Goal: Purchase product/service

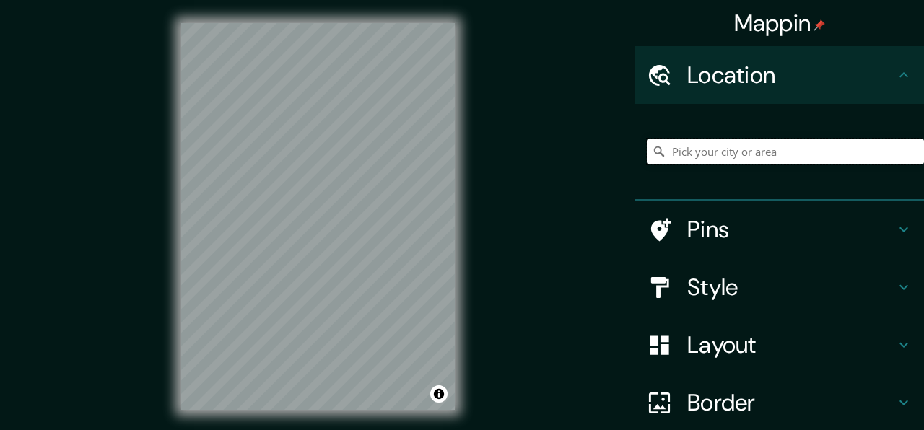
click at [674, 157] on input "Pick your city or area" at bounding box center [785, 152] width 277 height 26
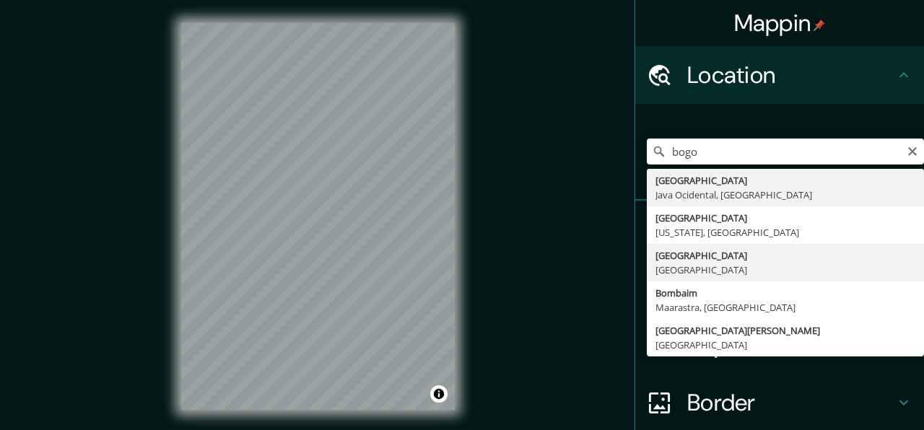
type input "Bogotá, Colômbia"
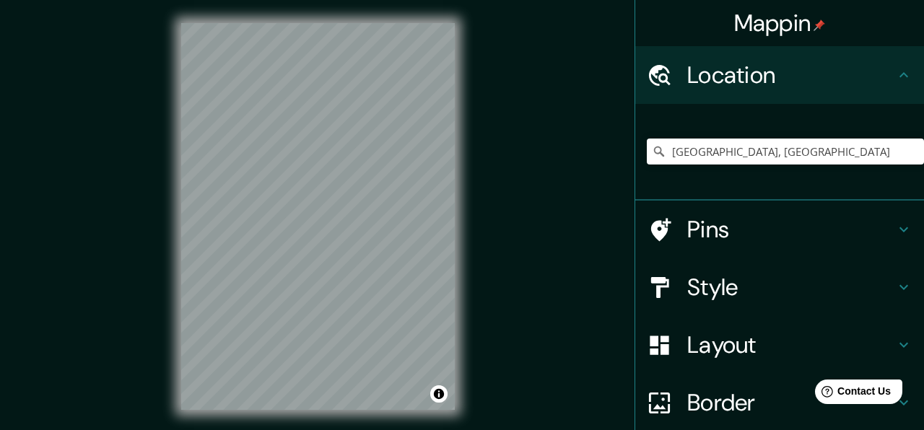
scroll to position [121, 0]
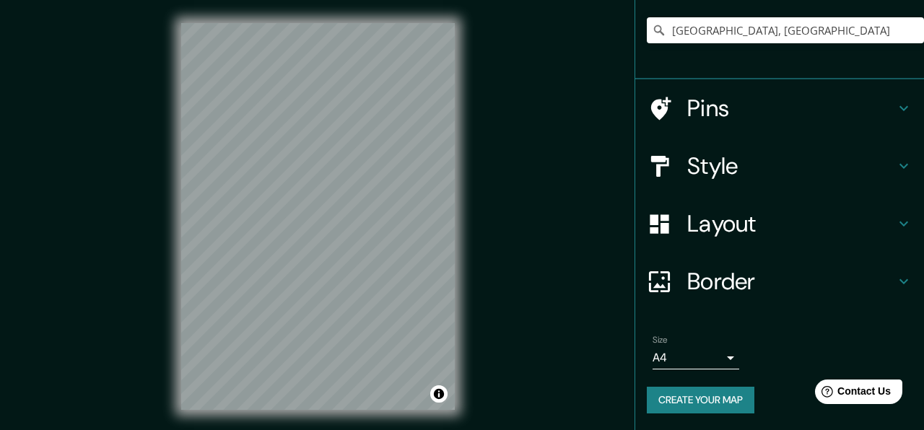
click at [704, 242] on div "Layout" at bounding box center [779, 224] width 289 height 58
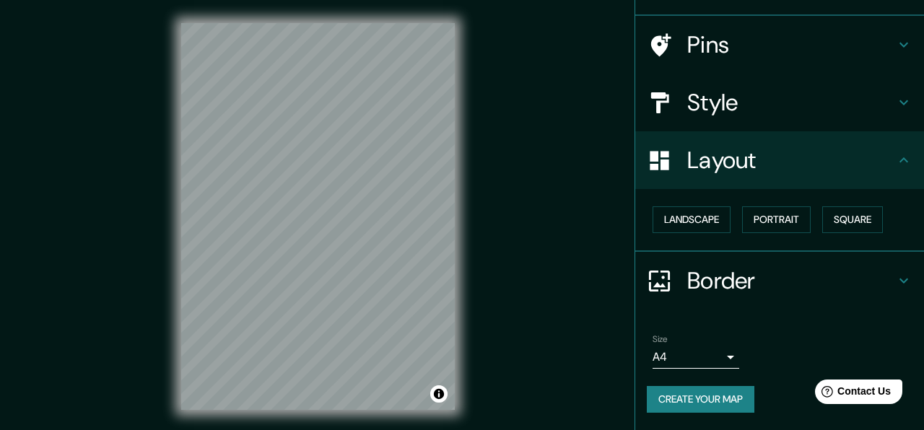
scroll to position [89, 0]
click at [714, 215] on button "Landscape" at bounding box center [691, 220] width 78 height 27
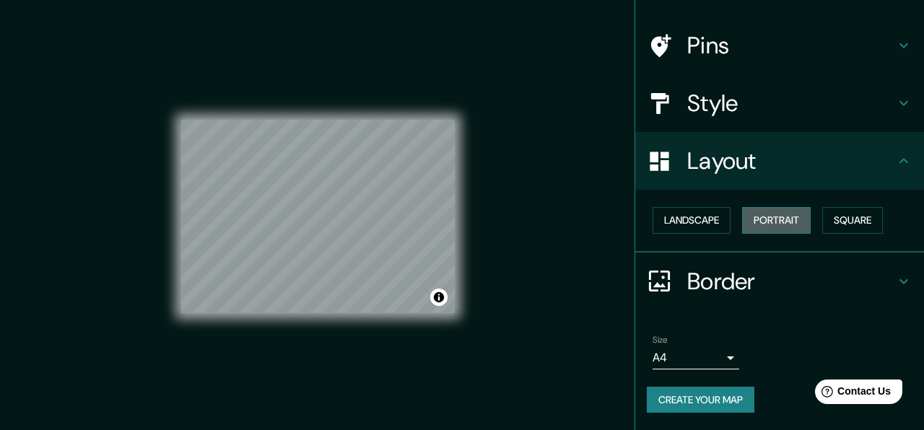
click at [782, 221] on button "Portrait" at bounding box center [776, 220] width 69 height 27
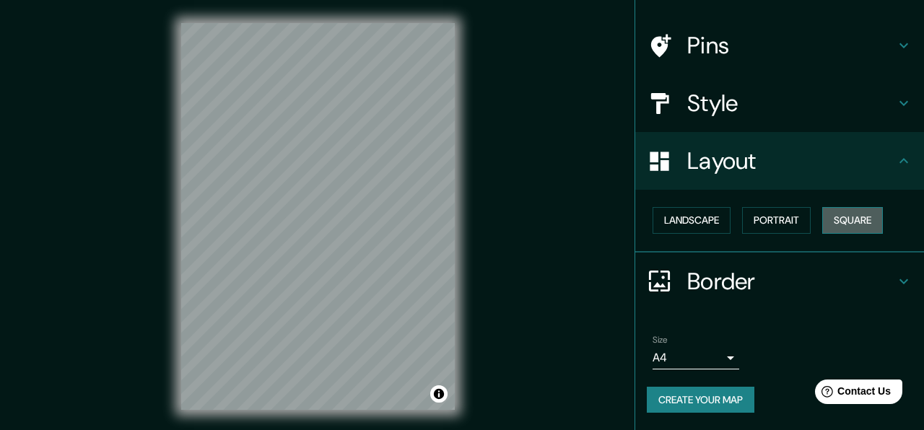
click at [837, 223] on button "Square" at bounding box center [852, 220] width 61 height 27
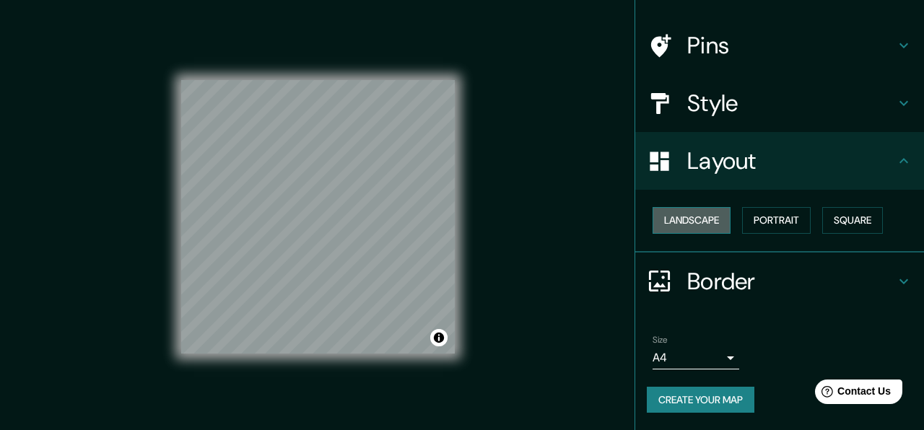
click at [701, 216] on button "Landscape" at bounding box center [691, 220] width 78 height 27
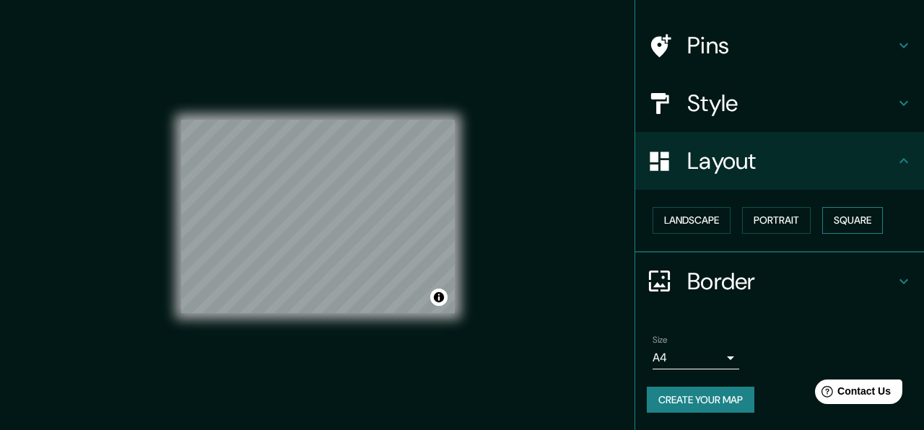
click at [854, 225] on button "Square" at bounding box center [852, 220] width 61 height 27
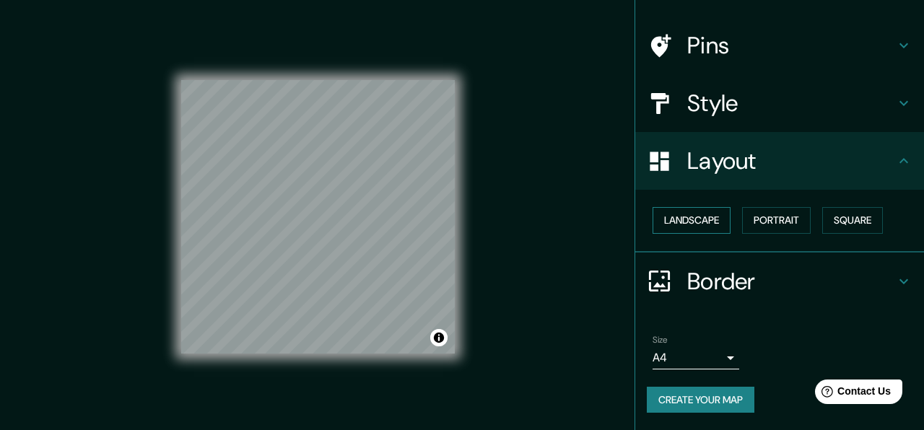
click at [680, 218] on button "Landscape" at bounding box center [691, 220] width 78 height 27
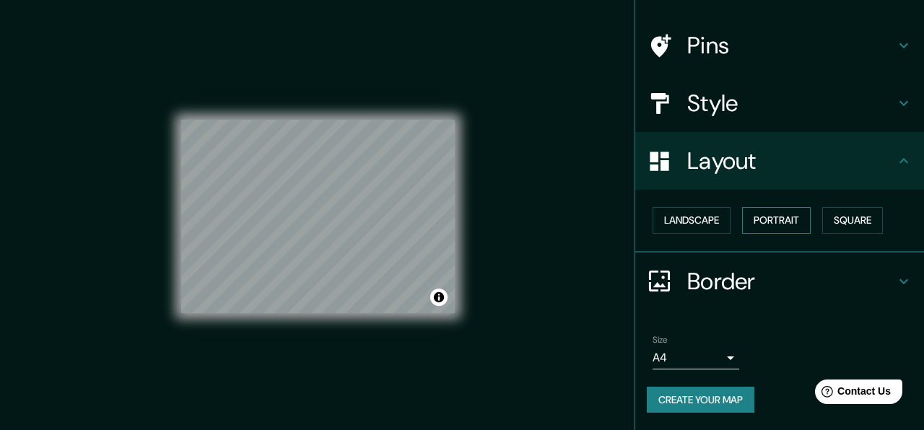
click at [792, 222] on button "Portrait" at bounding box center [776, 220] width 69 height 27
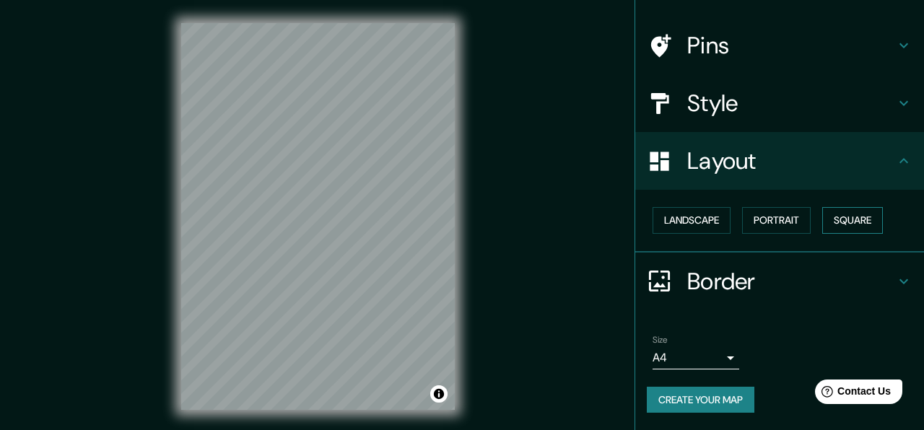
click at [860, 222] on button "Square" at bounding box center [852, 220] width 61 height 27
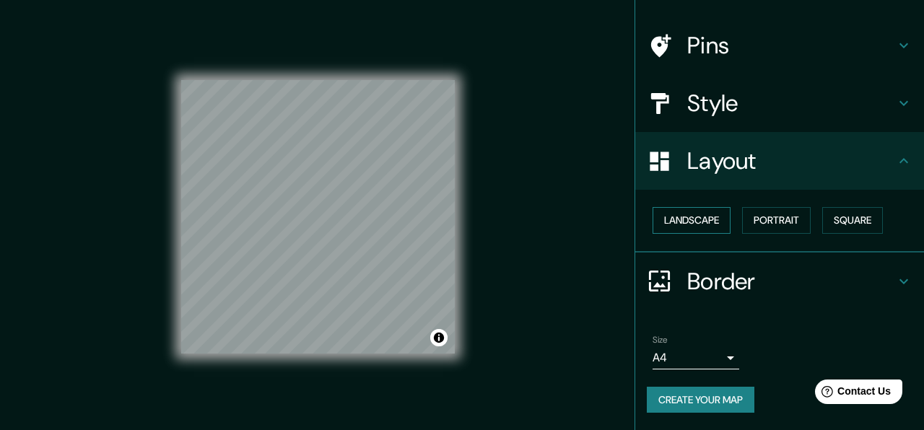
click at [685, 224] on button "Landscape" at bounding box center [691, 220] width 78 height 27
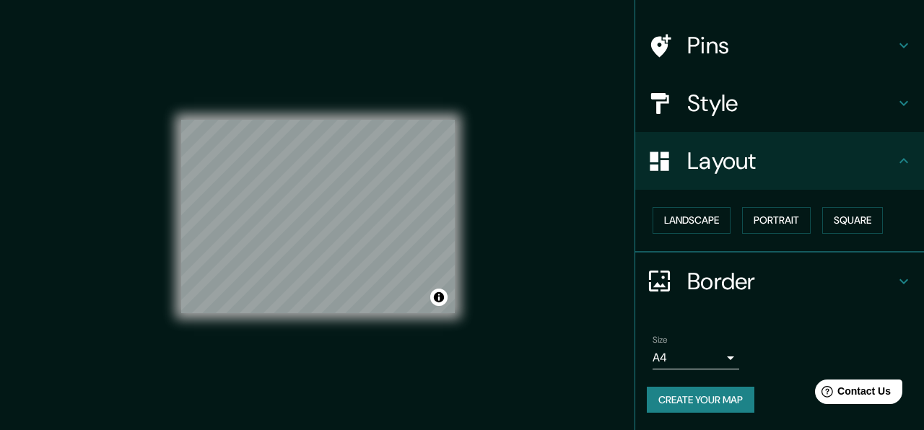
click at [701, 357] on body "Mappin Location Bogotá, Colômbia Pins Style Layout Landscape Portrait Square Bo…" at bounding box center [462, 215] width 924 height 430
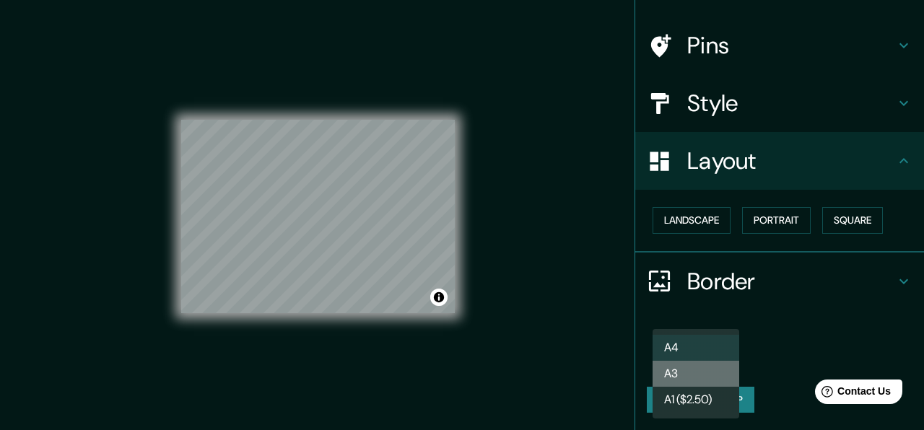
click at [704, 378] on li "A3" at bounding box center [695, 374] width 87 height 26
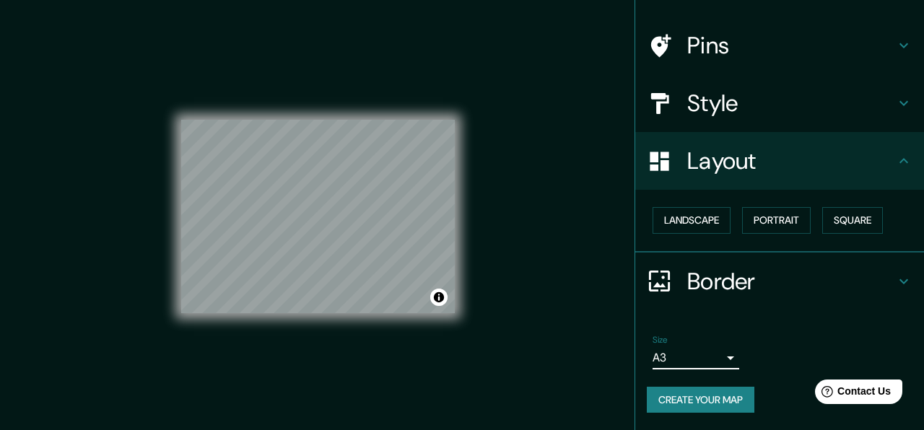
click at [703, 357] on body "Mappin Location Bogotá, Colômbia Pins Style Layout Landscape Portrait Square Bo…" at bounding box center [462, 215] width 924 height 430
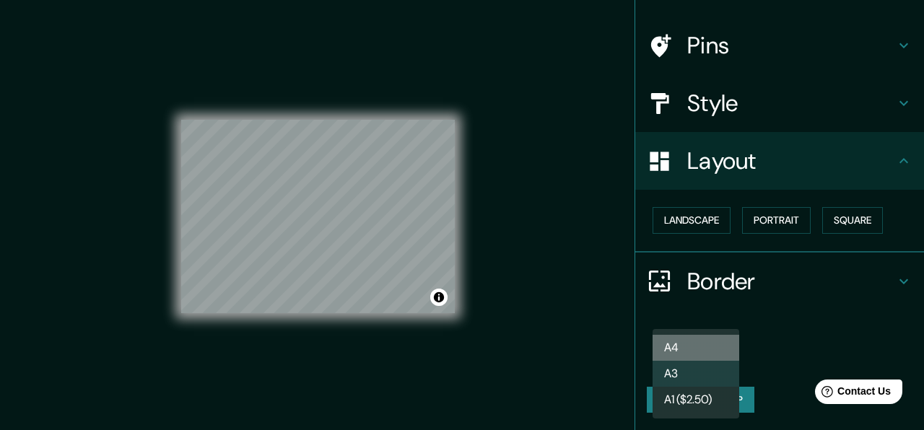
click at [703, 339] on li "A4" at bounding box center [695, 348] width 87 height 26
click at [668, 362] on body "Mappin Location Bogotá, Colômbia Pins Style Layout Landscape Portrait Square Bo…" at bounding box center [462, 215] width 924 height 430
click at [696, 393] on li "A1 ($2.50)" at bounding box center [695, 400] width 87 height 26
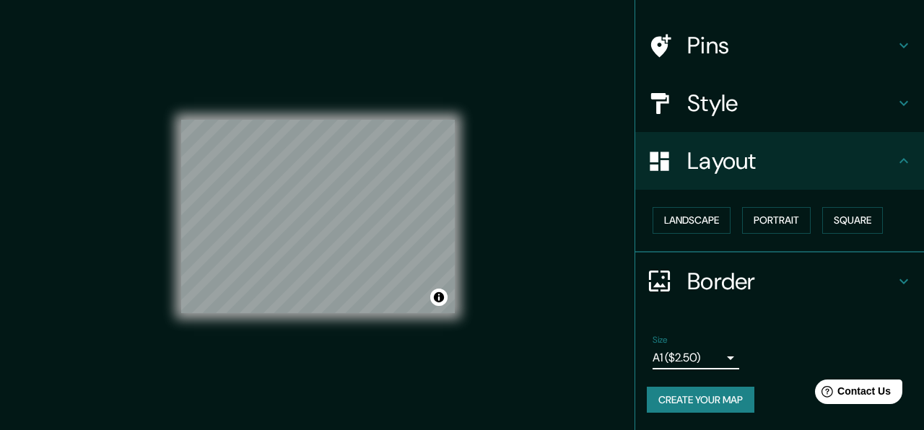
click at [703, 356] on body "Mappin Location Bogotá, Colômbia Pins Style Layout Landscape Portrait Square Bo…" at bounding box center [462, 215] width 924 height 430
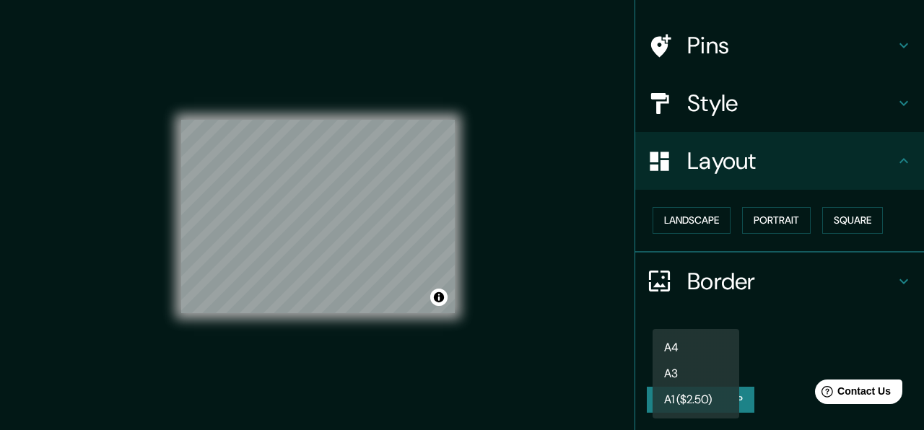
click at [690, 350] on li "A4" at bounding box center [695, 348] width 87 height 26
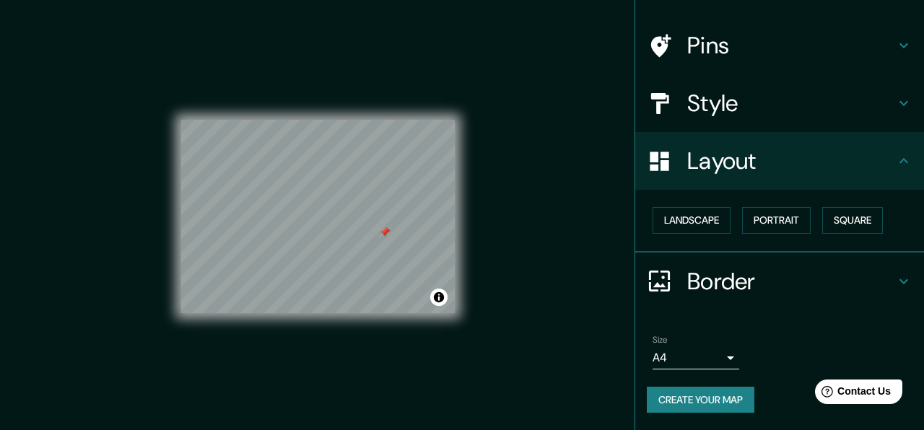
click at [774, 162] on h4 "Layout" at bounding box center [791, 160] width 208 height 29
click at [907, 165] on icon at bounding box center [903, 160] width 17 height 17
click at [903, 99] on icon at bounding box center [903, 103] width 17 height 17
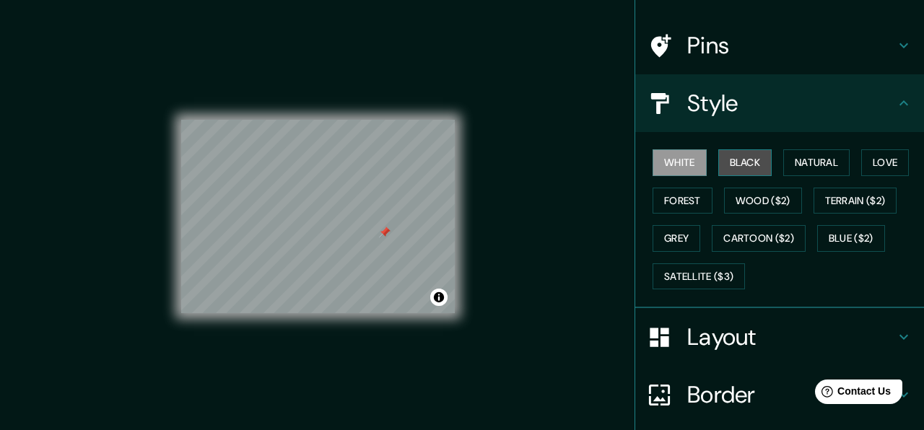
click at [756, 160] on button "Black" at bounding box center [745, 162] width 54 height 27
click at [673, 165] on button "White" at bounding box center [679, 162] width 54 height 27
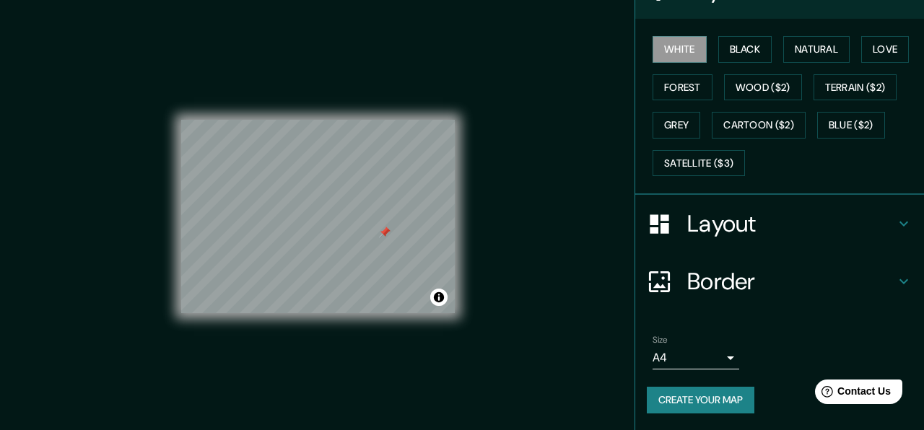
click at [718, 353] on body "Mappin Location Bogotá, Colômbia Pins Style White Black Natural Love Forest Woo…" at bounding box center [462, 215] width 924 height 430
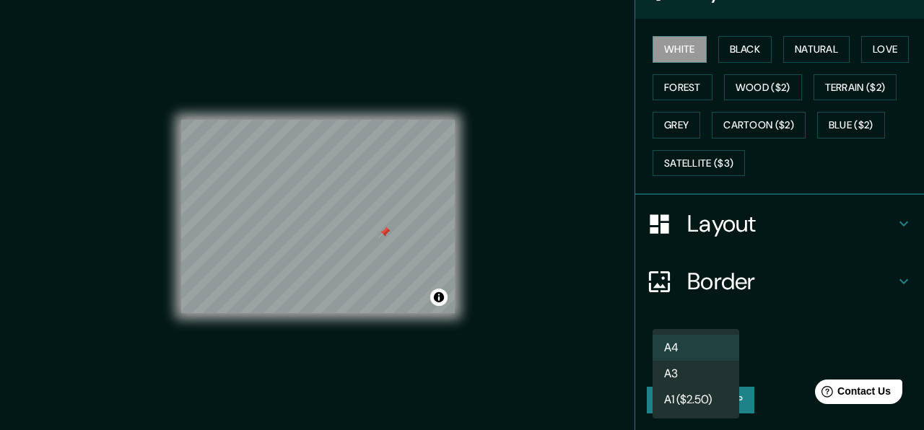
click at [694, 377] on li "A3" at bounding box center [695, 374] width 87 height 26
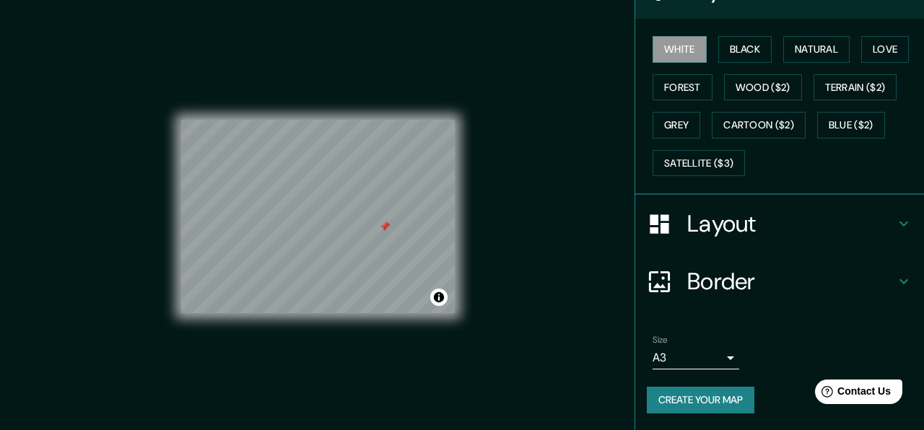
click at [387, 227] on div at bounding box center [385, 227] width 12 height 12
click at [396, 219] on div at bounding box center [393, 218] width 12 height 12
click at [748, 57] on button "Black" at bounding box center [745, 49] width 54 height 27
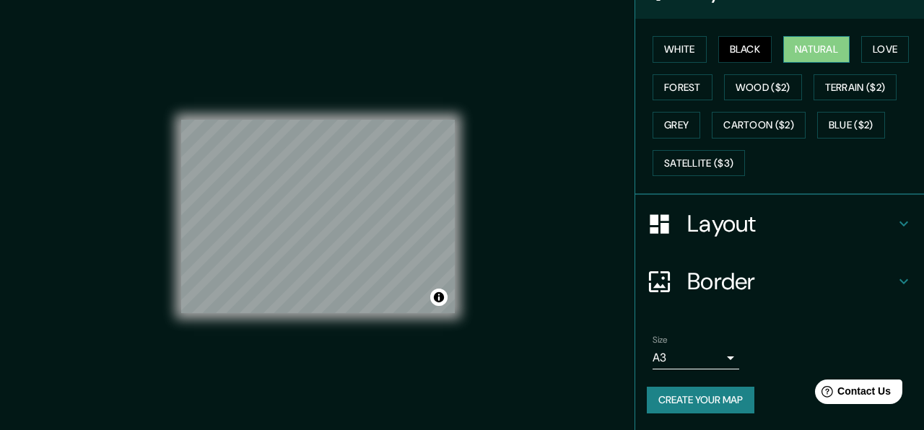
click at [822, 52] on button "Natural" at bounding box center [816, 49] width 66 height 27
click at [722, 51] on button "Black" at bounding box center [745, 49] width 54 height 27
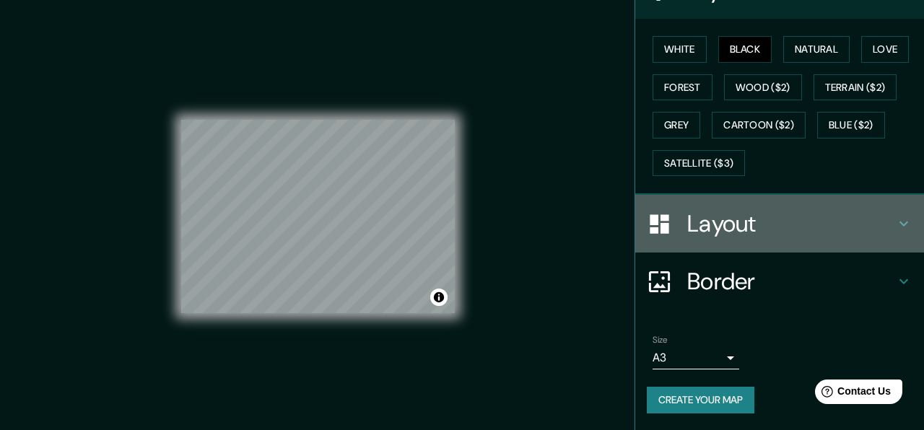
click at [770, 231] on h4 "Layout" at bounding box center [791, 223] width 208 height 29
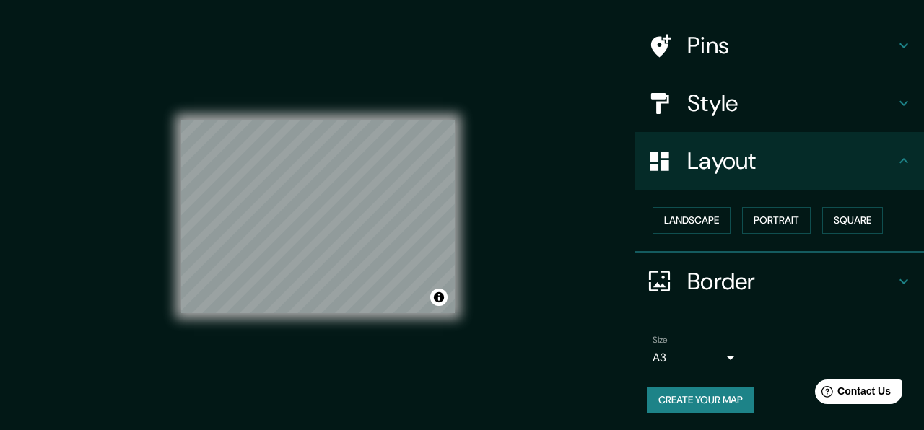
scroll to position [89, 0]
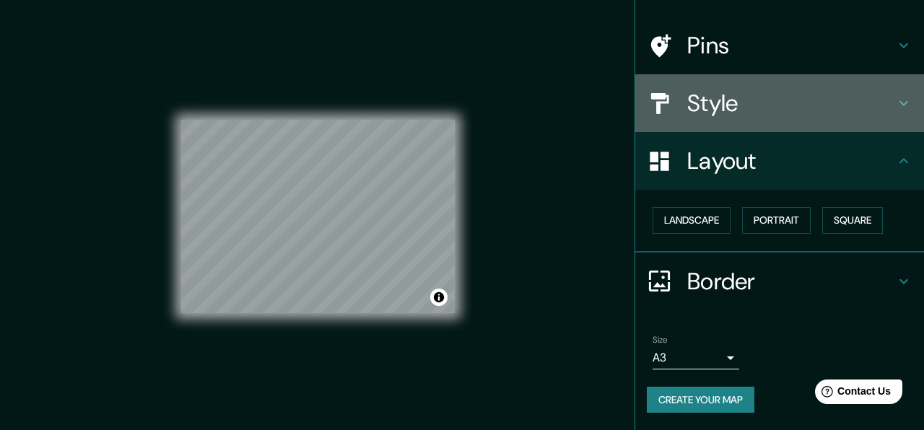
click at [739, 110] on h4 "Style" at bounding box center [791, 103] width 208 height 29
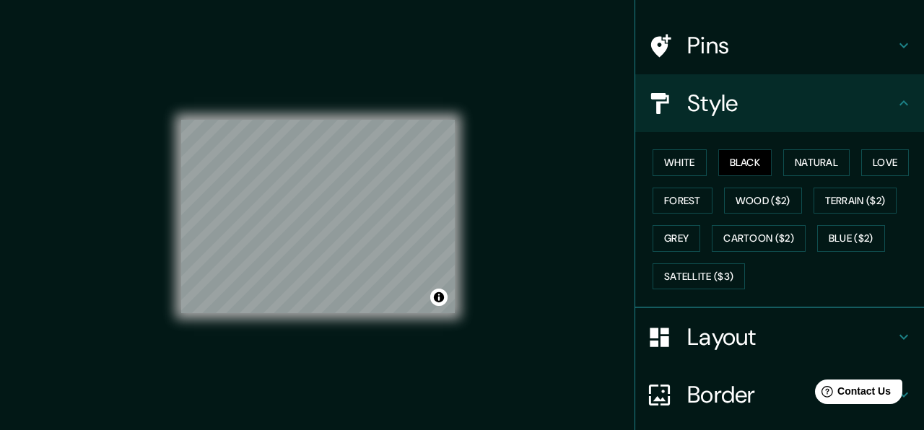
drag, startPoint x: 672, startPoint y: 159, endPoint x: 783, endPoint y: 174, distance: 112.1
click at [783, 175] on div "White Black Natural Love Forest Wood ($2) Terrain ($2) Grey Cartoon ($2) Blue (…" at bounding box center [785, 220] width 277 height 152
click at [753, 162] on button "Black" at bounding box center [745, 162] width 54 height 27
click at [442, 188] on div at bounding box center [440, 189] width 12 height 12
click at [485, 192] on div "Mappin Location Bogotá, Colômbia Pins Style White Black Natural Love Forest Woo…" at bounding box center [462, 228] width 924 height 456
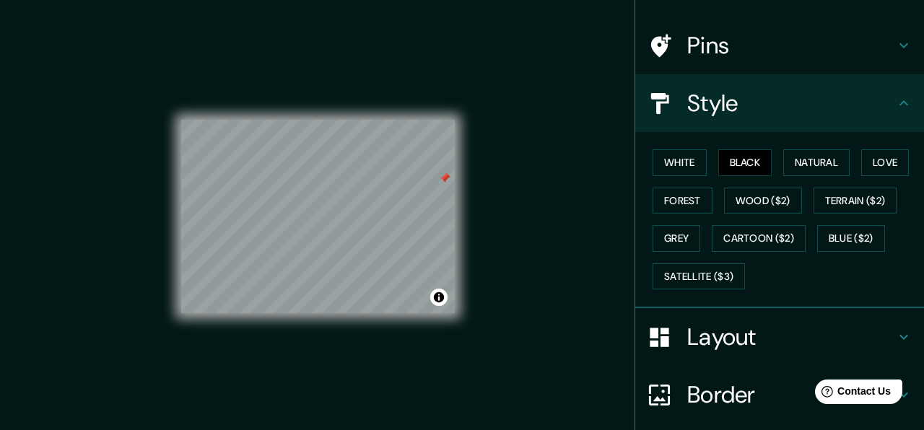
click at [445, 175] on div at bounding box center [445, 178] width 12 height 12
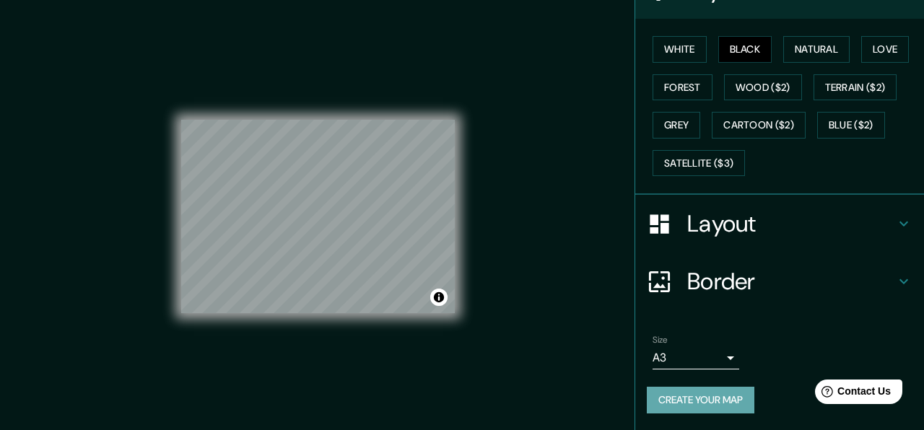
click at [690, 403] on button "Create your map" at bounding box center [701, 400] width 108 height 27
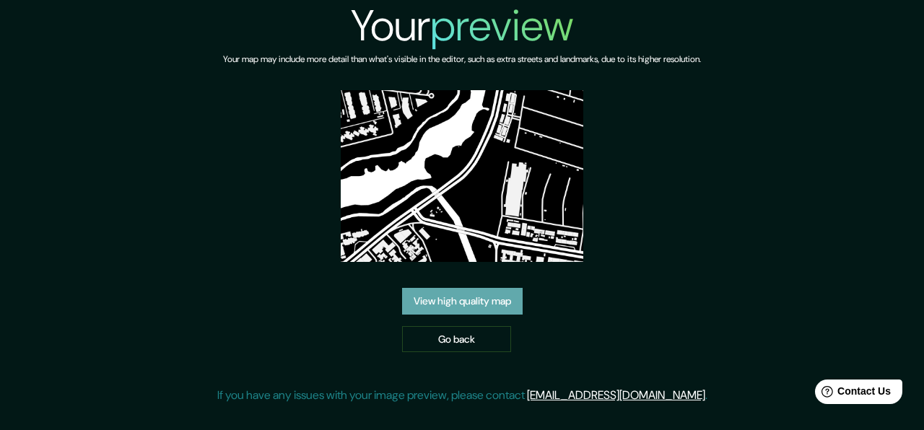
click at [477, 288] on link "View high quality map" at bounding box center [462, 301] width 121 height 27
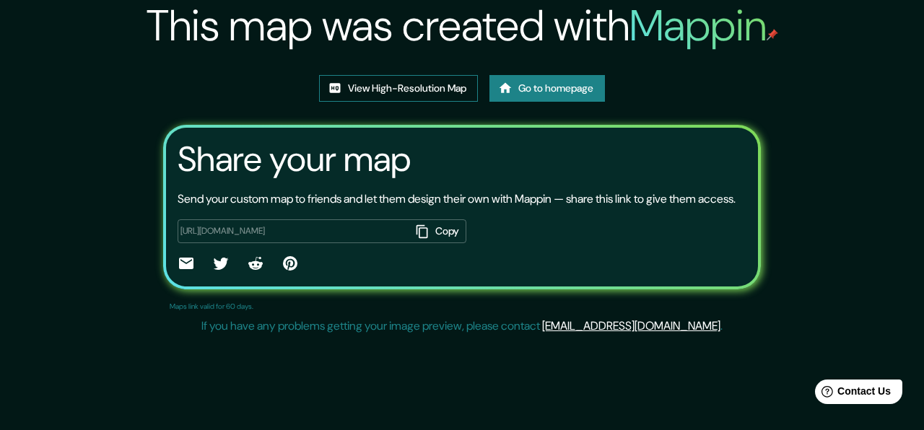
click at [420, 92] on link "View High-Resolution Map" at bounding box center [398, 88] width 159 height 27
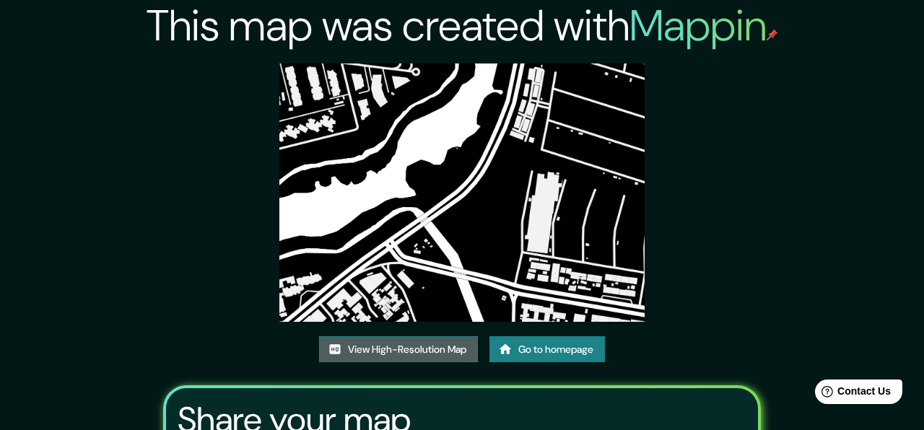
click at [406, 336] on link "View High-Resolution Map" at bounding box center [398, 349] width 159 height 27
click at [441, 71] on img at bounding box center [461, 193] width 365 height 258
click at [413, 336] on link "View High-Resolution Map" at bounding box center [398, 349] width 159 height 27
click at [364, 336] on link "View High-Resolution Map" at bounding box center [398, 349] width 159 height 27
